Goal: Task Accomplishment & Management: Use online tool/utility

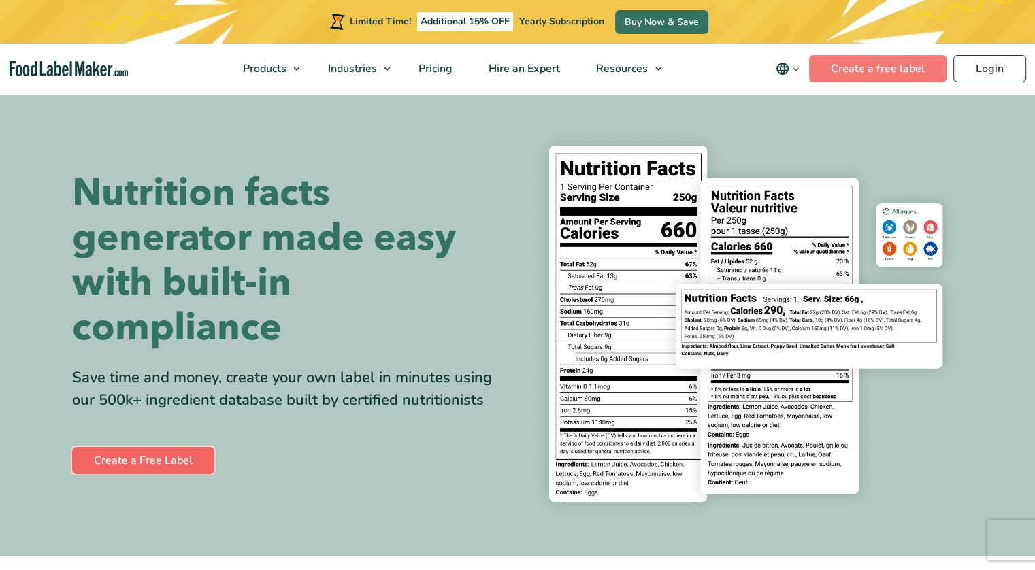
click at [144, 453] on link "Create a Free Label" at bounding box center [143, 460] width 142 height 27
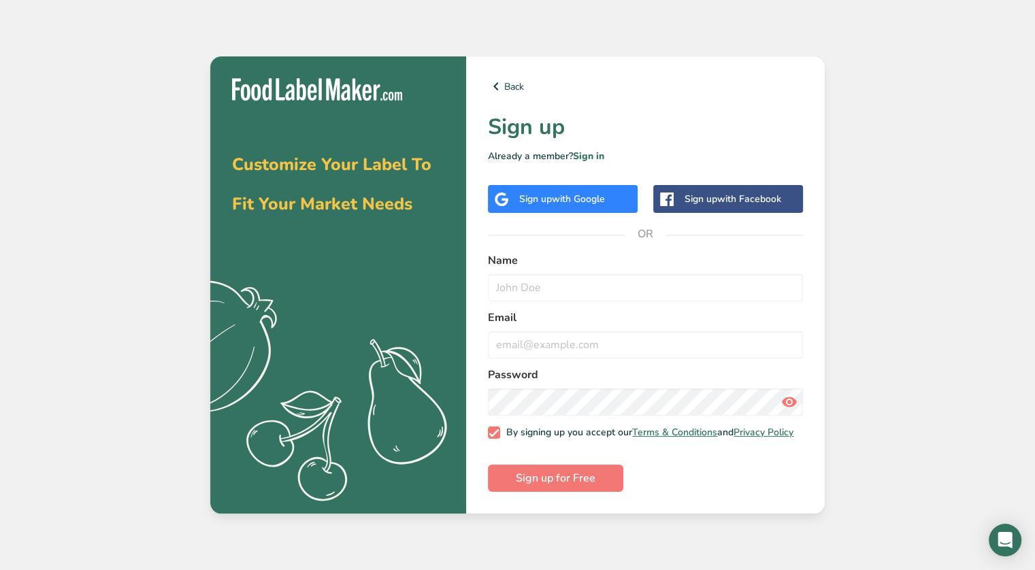
click at [569, 209] on div "Back Sign up Already a member? Sign in Sign up with Google Sign up with Faceboo…" at bounding box center [645, 284] width 359 height 457
click at [583, 195] on span "with Google" at bounding box center [578, 199] width 53 height 13
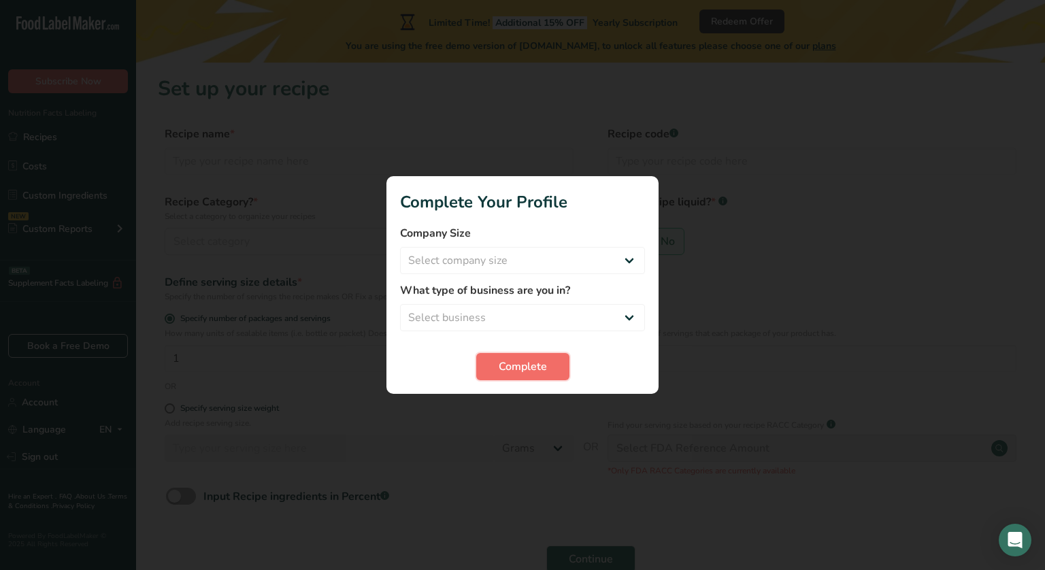
click at [532, 356] on button "Complete" at bounding box center [522, 366] width 93 height 27
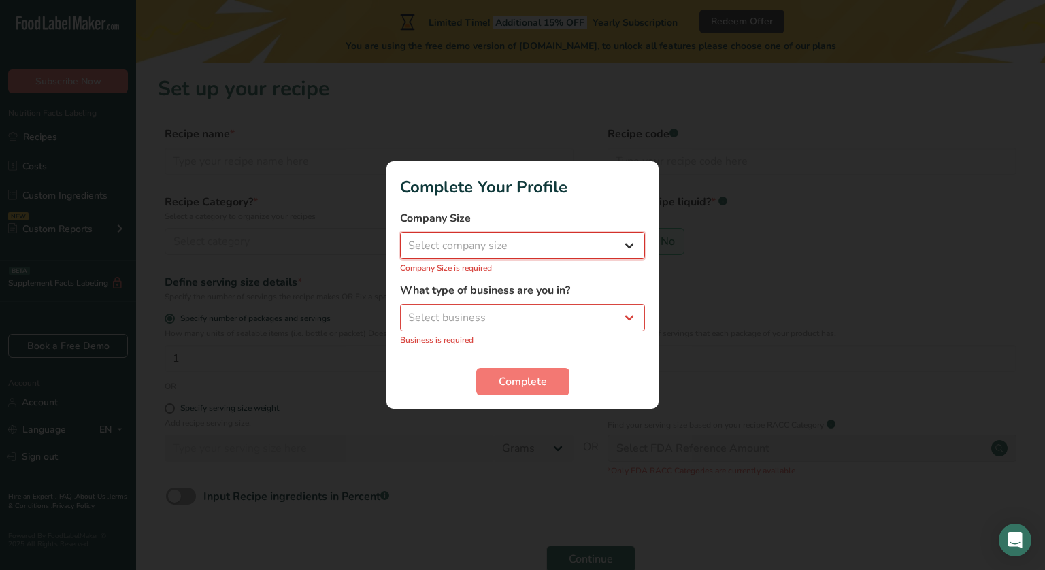
click at [586, 246] on select "Select company size Fewer than 10 Employees 10 to 50 Employees 51 to 500 Employ…" at bounding box center [522, 245] width 245 height 27
select select "4"
click at [400, 240] on select "Select company size Fewer than 10 Employees 10 to 50 Employees 51 to 500 Employ…" at bounding box center [522, 245] width 245 height 27
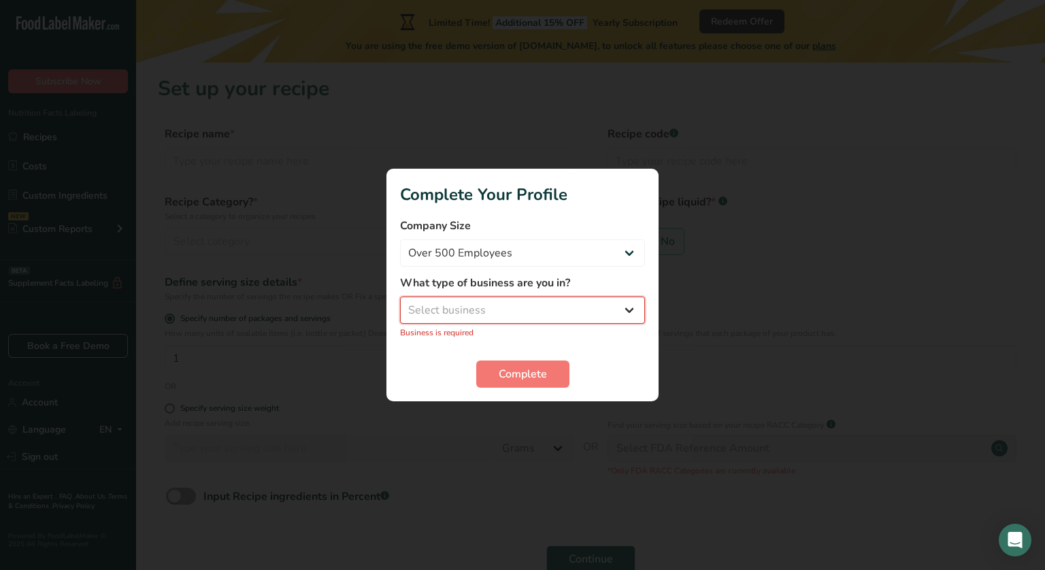
click at [483, 312] on select "Select business Packaged Food Manufacturer Restaurant & Cafe Bakery Meal Plans …" at bounding box center [522, 310] width 245 height 27
select select "7"
click at [400, 304] on select "Select business Packaged Food Manufacturer Restaurant & Cafe Bakery Meal Plans …" at bounding box center [522, 310] width 245 height 27
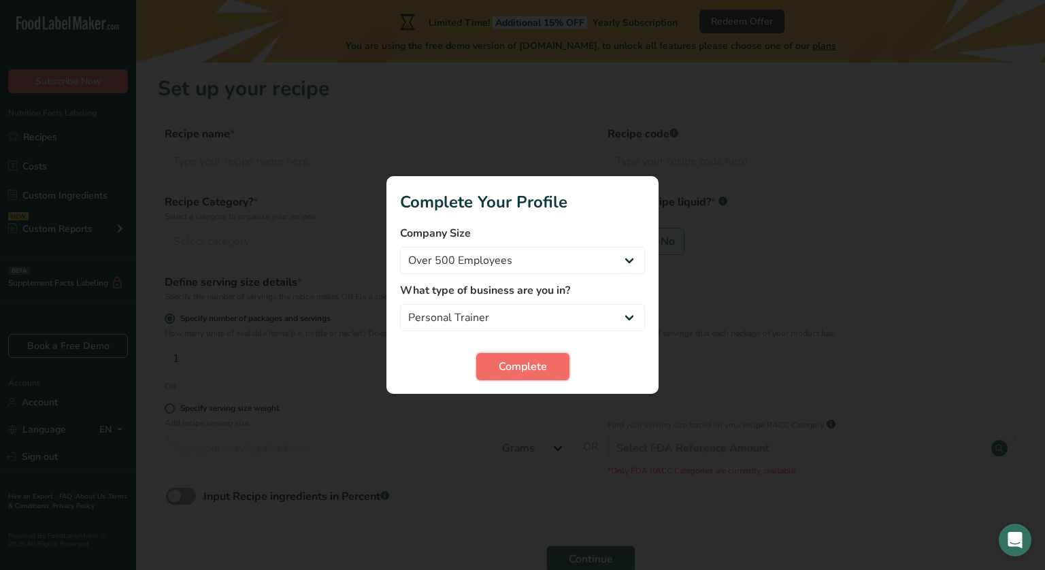
click at [504, 369] on span "Complete" at bounding box center [523, 367] width 48 height 16
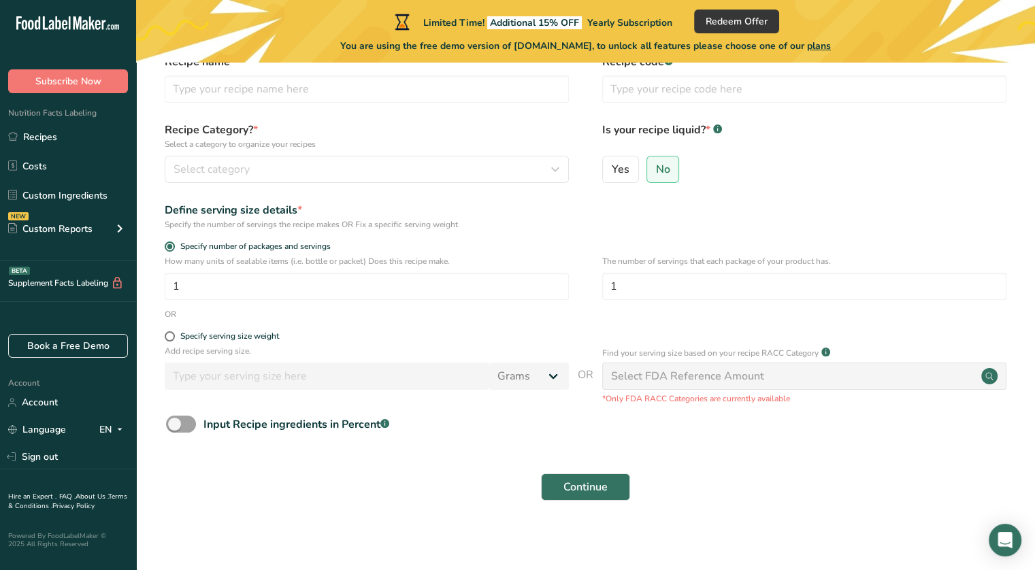
scroll to position [76, 0]
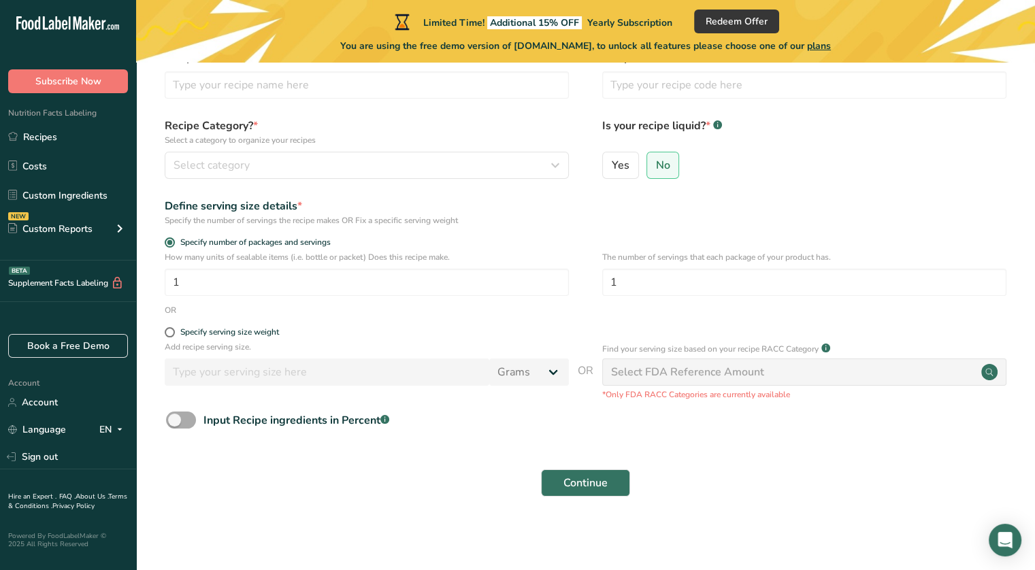
click at [186, 415] on span at bounding box center [181, 420] width 30 height 17
click at [175, 416] on input "Input Recipe ingredients in Percent .a-a{fill:#347362;}.b-a{fill:#fff;}" at bounding box center [170, 420] width 9 height 9
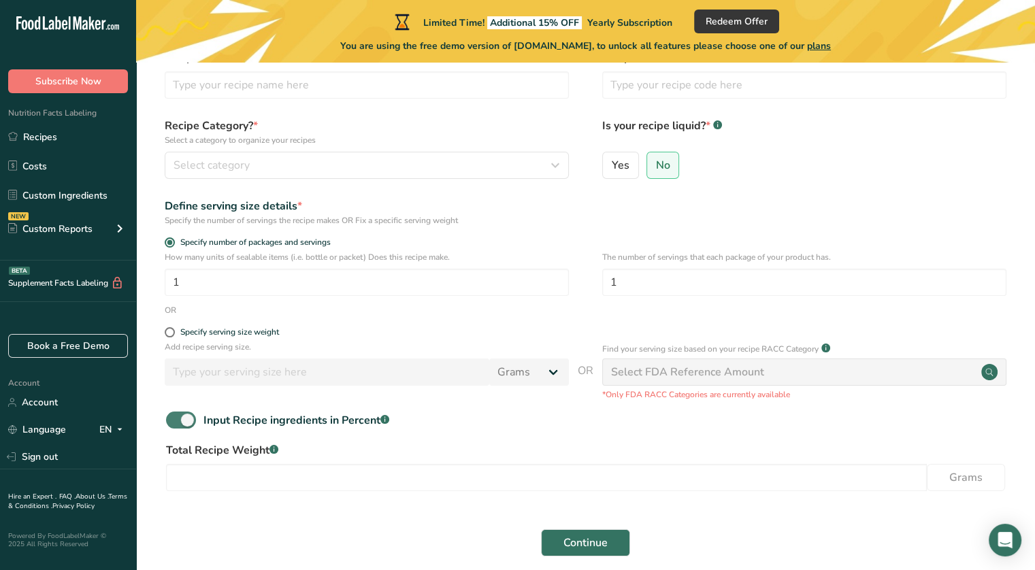
click at [185, 416] on span at bounding box center [181, 420] width 30 height 17
click at [175, 416] on input "Input Recipe ingredients in Percent .a-a{fill:#347362;}.b-a{fill:#fff;}" at bounding box center [170, 420] width 9 height 9
checkbox input "false"
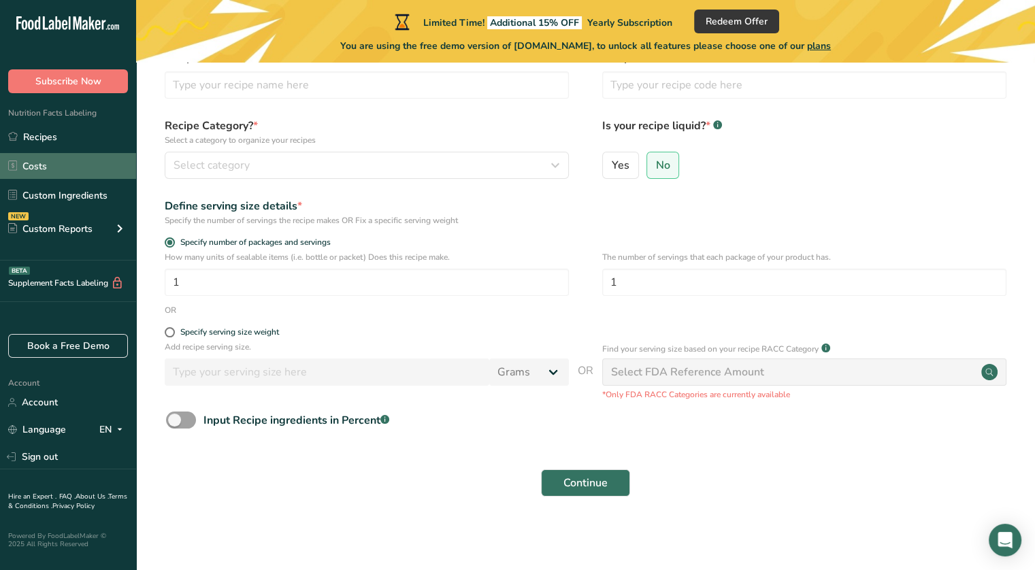
click at [35, 167] on link "Costs" at bounding box center [68, 166] width 136 height 26
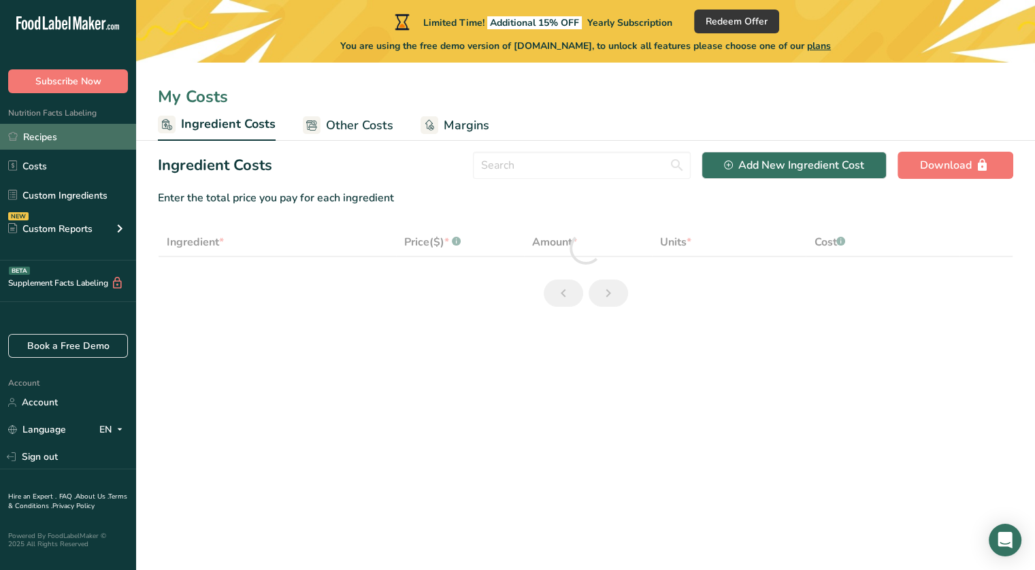
click at [55, 137] on link "Recipes" at bounding box center [68, 137] width 136 height 26
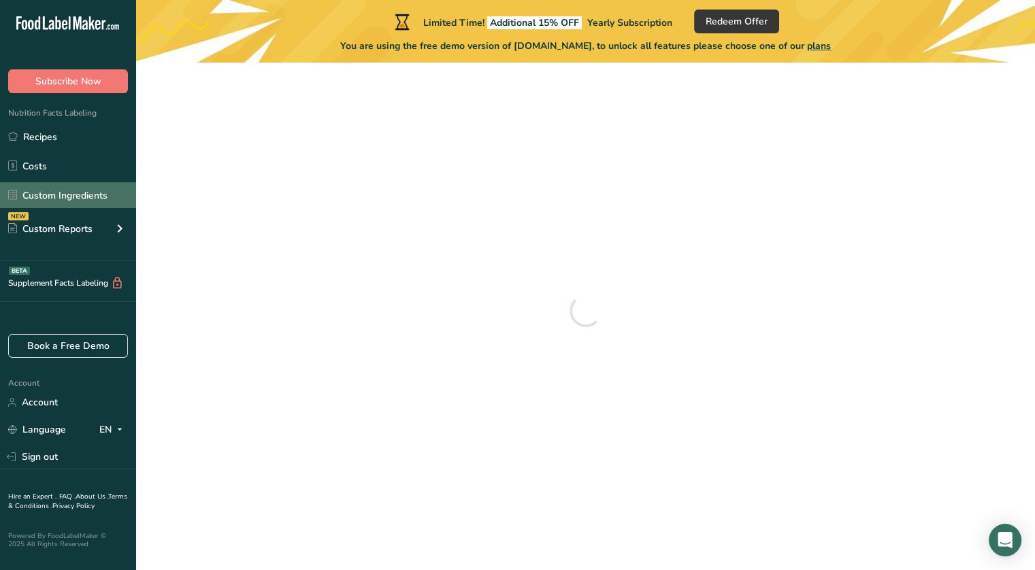
click at [39, 190] on link "Custom Ingredients" at bounding box center [68, 195] width 136 height 26
